Goal: Check status: Check status

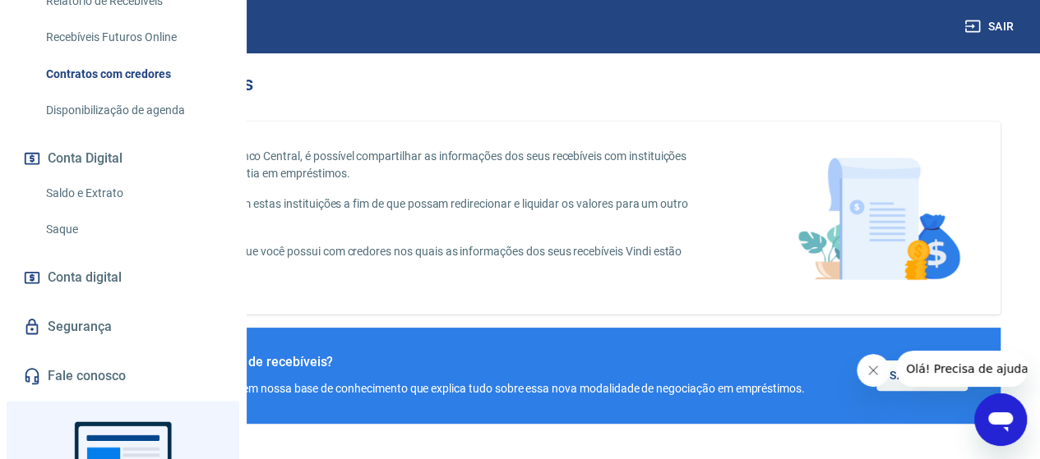
scroll to position [597, 0]
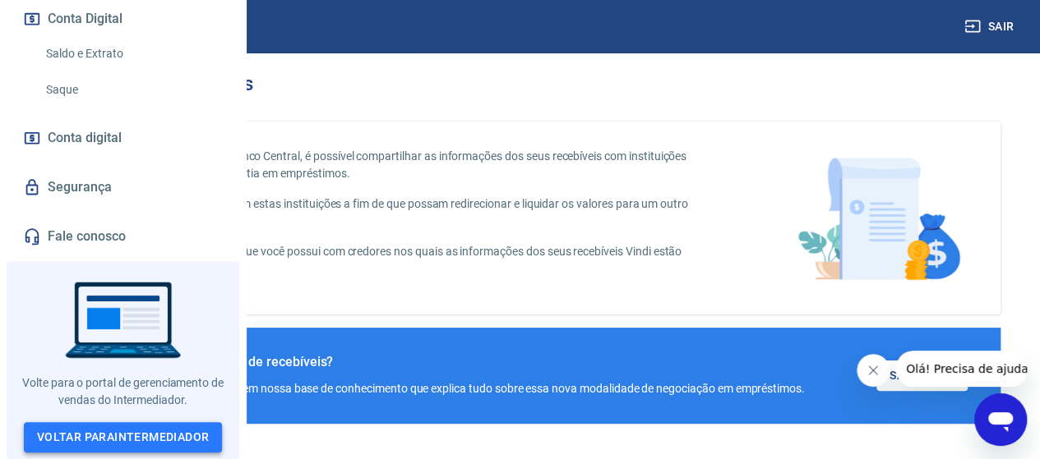
click at [93, 435] on link "Voltar para Intermediador" at bounding box center [123, 437] width 199 height 30
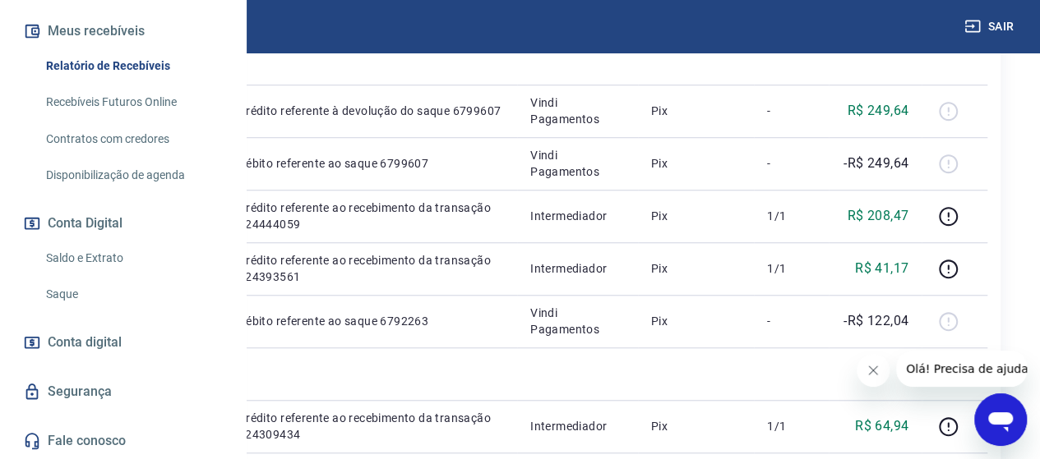
scroll to position [822, 0]
